Goal: Task Accomplishment & Management: Manage account settings

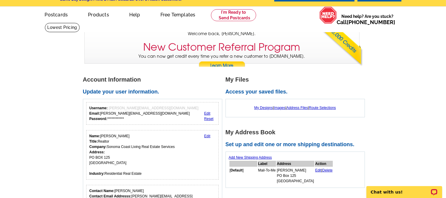
scroll to position [48, 0]
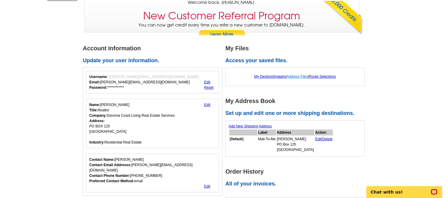
click at [301, 76] on link "Address Files" at bounding box center [298, 76] width 22 height 4
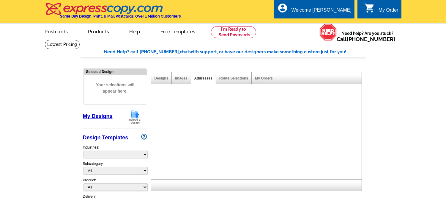
select select "785"
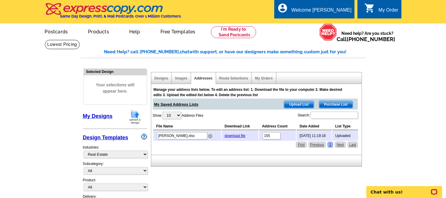
drag, startPoint x: 210, startPoint y: 134, endPoint x: 255, endPoint y: 21, distance: 121.5
click at [210, 134] on img at bounding box center [210, 136] width 4 height 4
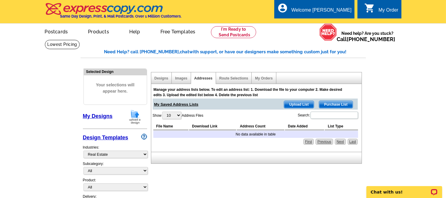
click at [297, 103] on span "Upload List" at bounding box center [298, 104] width 29 height 7
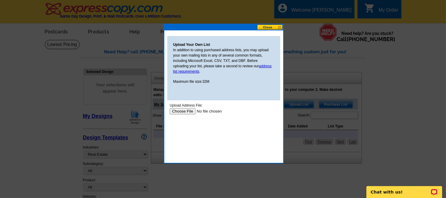
click at [184, 111] on input "file" at bounding box center [206, 111] width 75 height 6
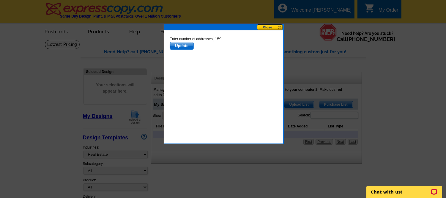
click at [185, 45] on span "Update" at bounding box center [181, 45] width 23 height 7
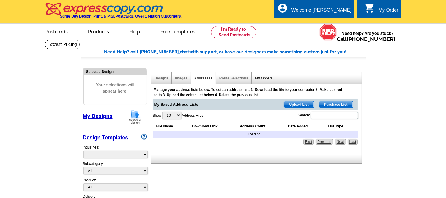
select select "785"
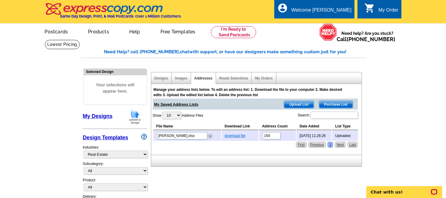
click at [234, 136] on link "download file" at bounding box center [235, 135] width 21 height 4
